Goal: Transaction & Acquisition: Purchase product/service

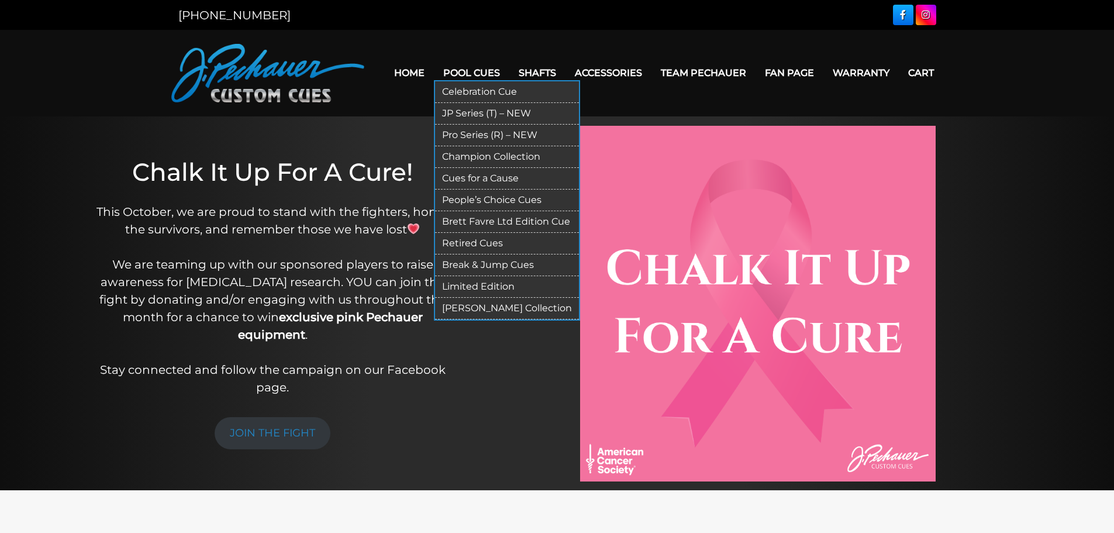
click at [464, 260] on link "Break & Jump Cues" at bounding box center [507, 265] width 144 height 22
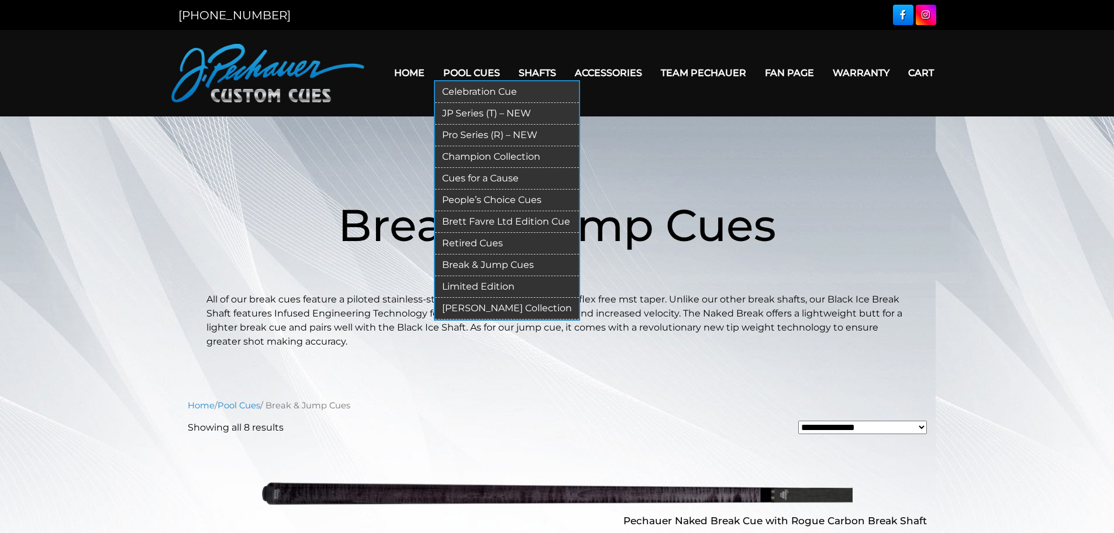
click at [474, 281] on link "Limited Edition" at bounding box center [507, 287] width 144 height 22
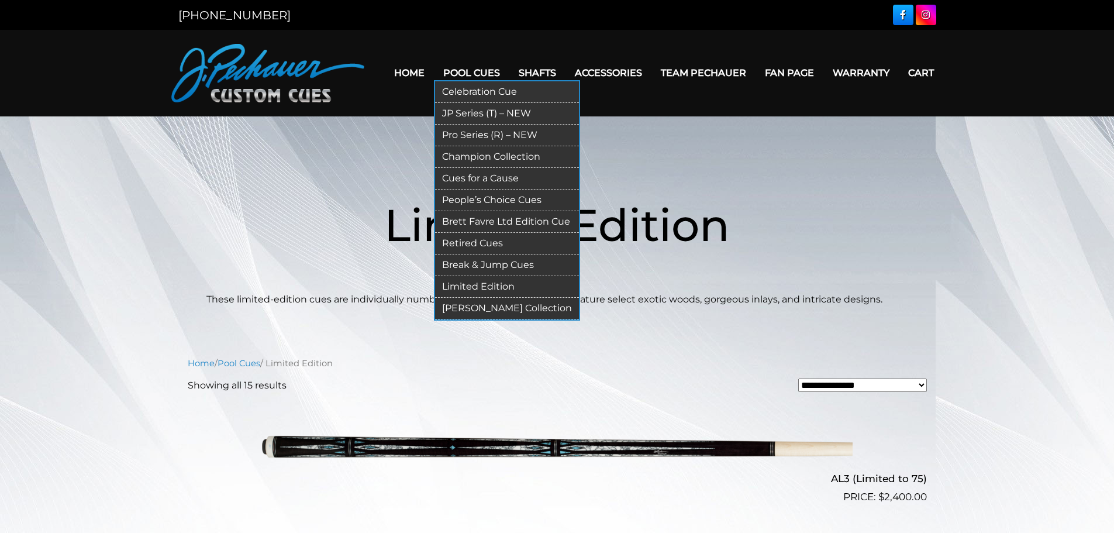
click at [474, 260] on link "Break & Jump Cues" at bounding box center [507, 265] width 144 height 22
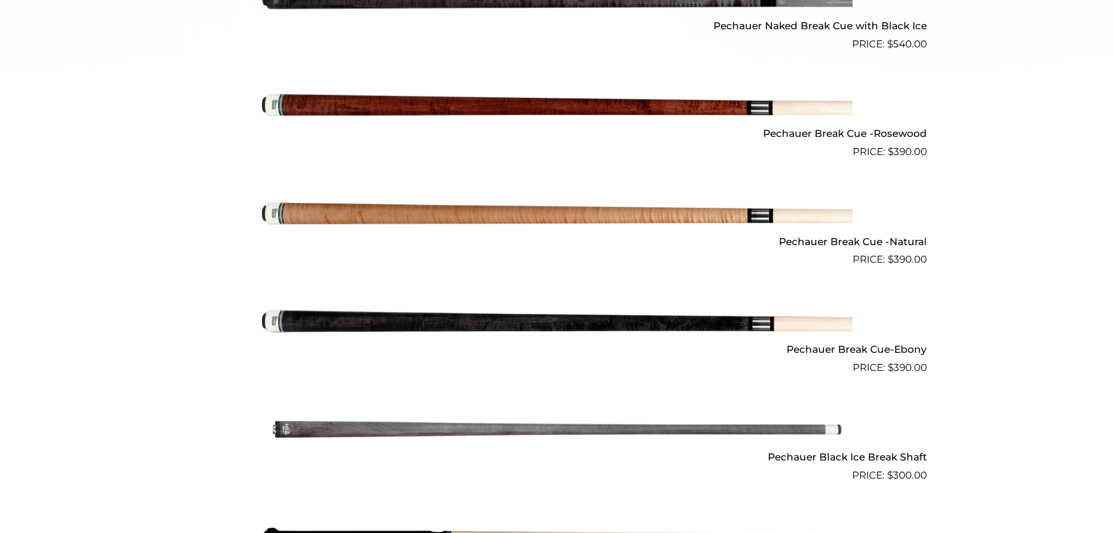
scroll to position [601, 0]
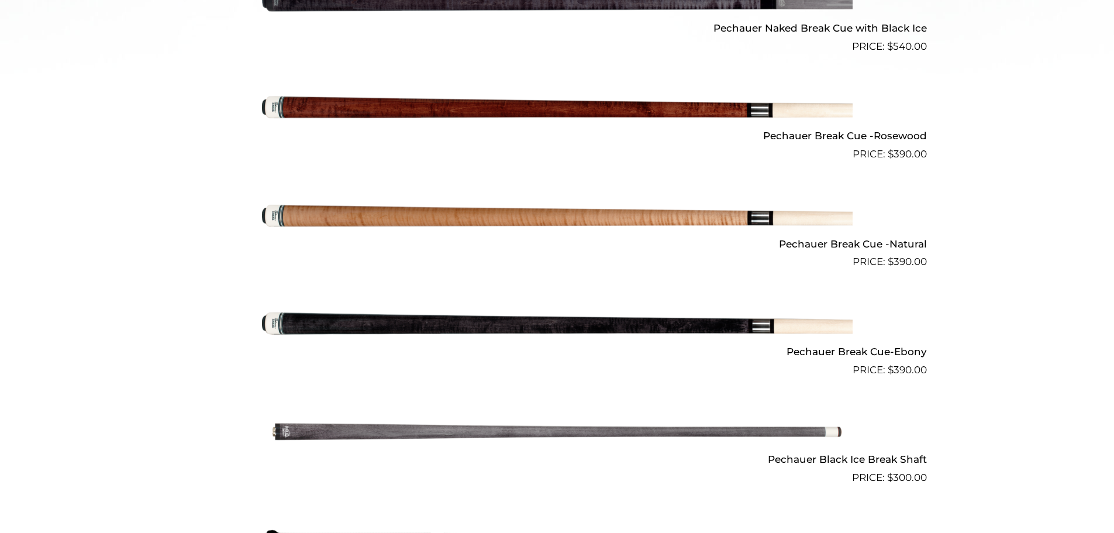
click at [664, 220] on img at bounding box center [557, 216] width 591 height 98
